Goal: Check status: Check status

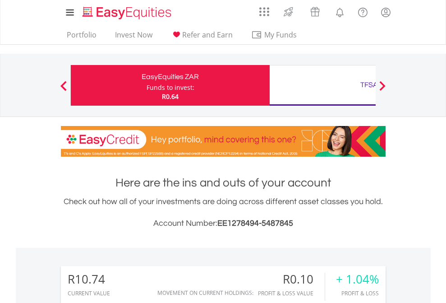
scroll to position [87, 142]
click at [147, 85] on div "Funds to invest:" at bounding box center [171, 87] width 48 height 9
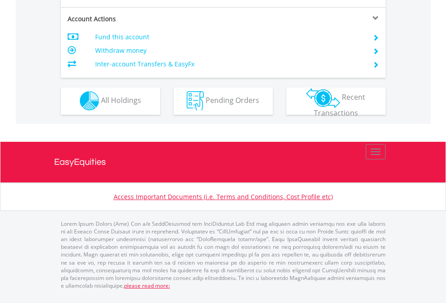
scroll to position [844, 0]
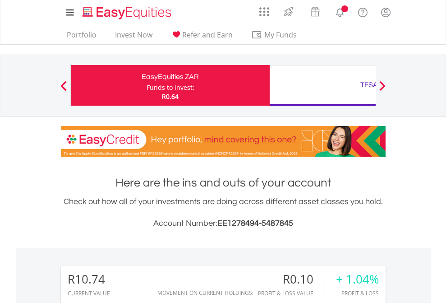
scroll to position [87, 142]
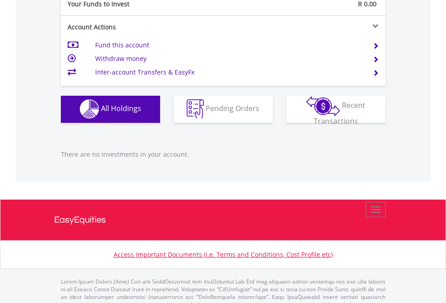
scroll to position [894, 0]
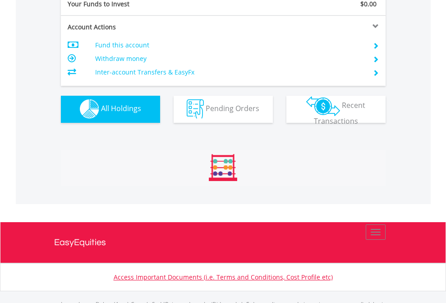
scroll to position [894, 0]
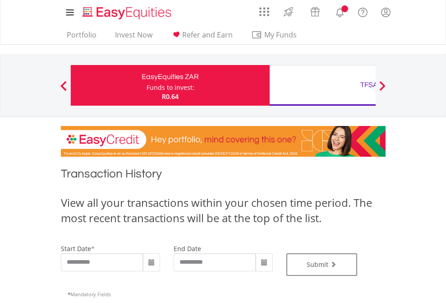
type input "**********"
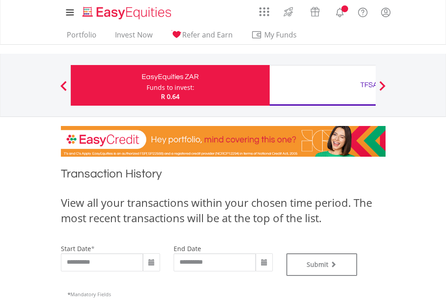
click at [323, 85] on div "TFSA" at bounding box center [369, 85] width 188 height 13
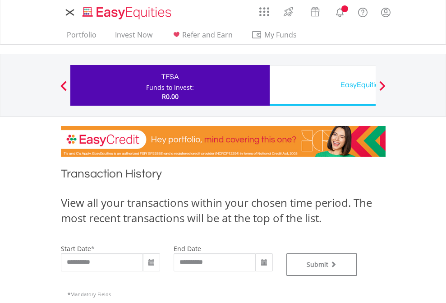
type input "**********"
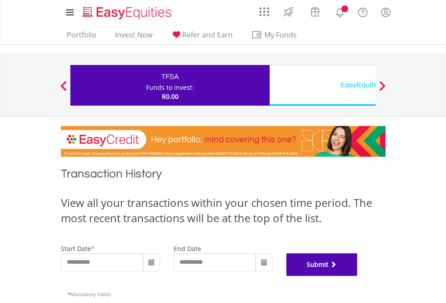
click at [358, 276] on button "Submit" at bounding box center [322, 264] width 71 height 23
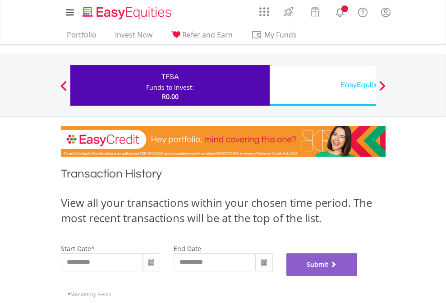
scroll to position [366, 0]
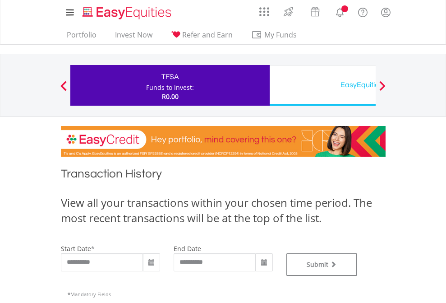
click at [323, 85] on div "EasyEquities USD" at bounding box center [369, 85] width 188 height 13
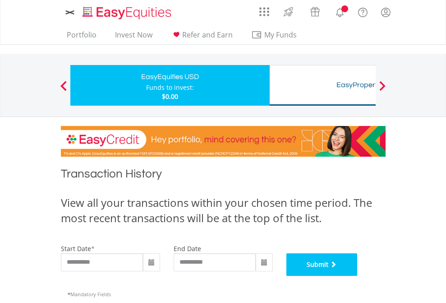
click at [358, 276] on button "Submit" at bounding box center [322, 264] width 71 height 23
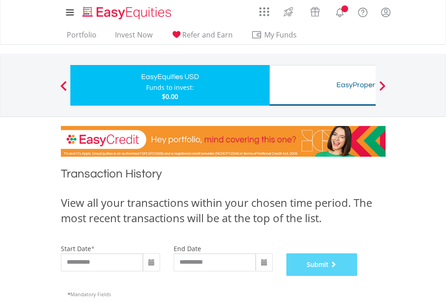
scroll to position [366, 0]
